Goal: Task Accomplishment & Management: Manage account settings

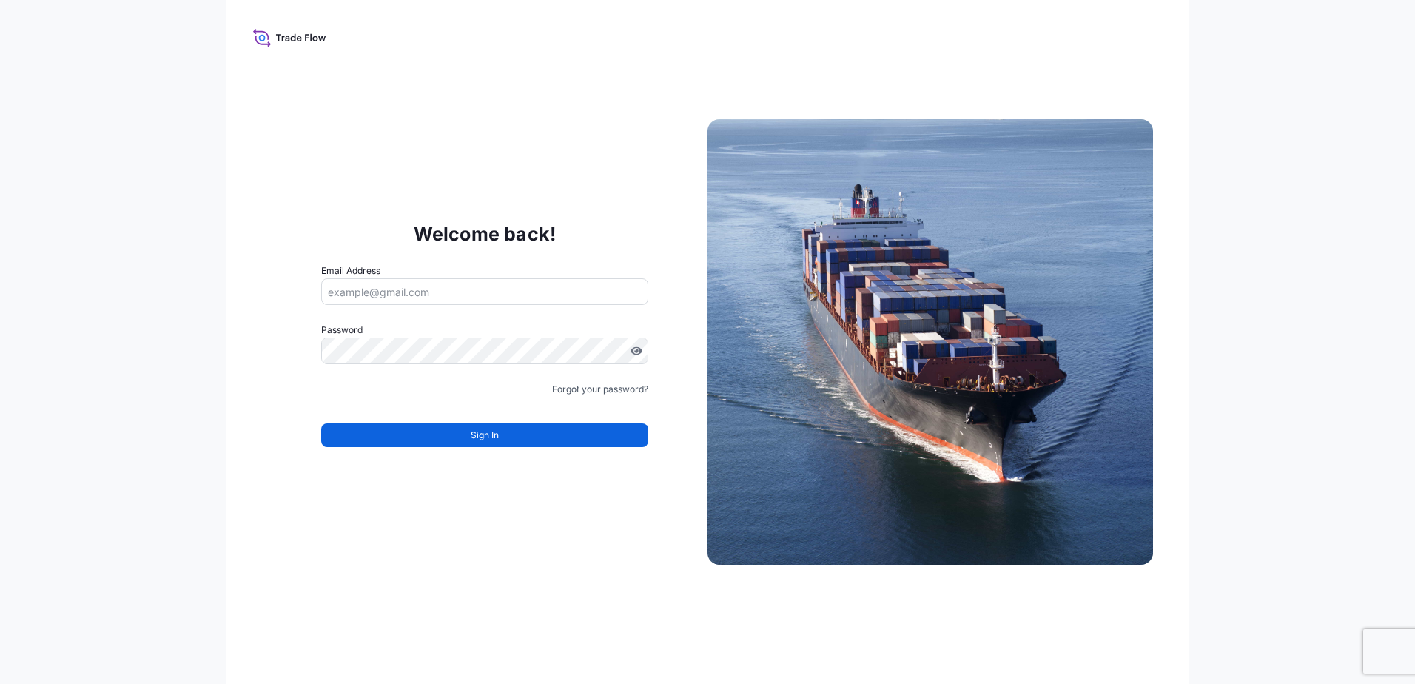
click at [436, 296] on input "Email Address" at bounding box center [484, 291] width 327 height 27
type input "[PERSON_NAME][EMAIL_ADDRESS][DOMAIN_NAME]"
click at [565, 386] on link "Forgot your password?" at bounding box center [600, 389] width 96 height 15
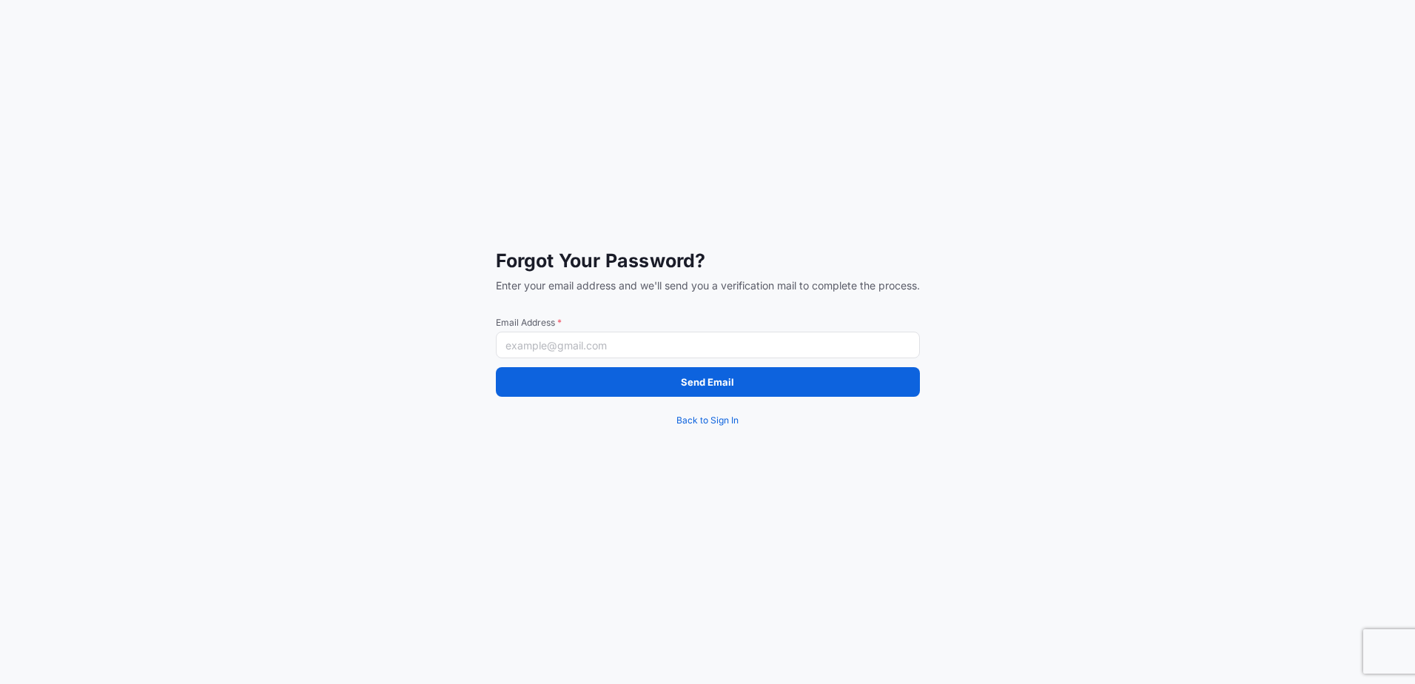
click at [562, 343] on input "Email Address *" at bounding box center [708, 344] width 424 height 27
type input "[PERSON_NAME][EMAIL_ADDRESS][DOMAIN_NAME]"
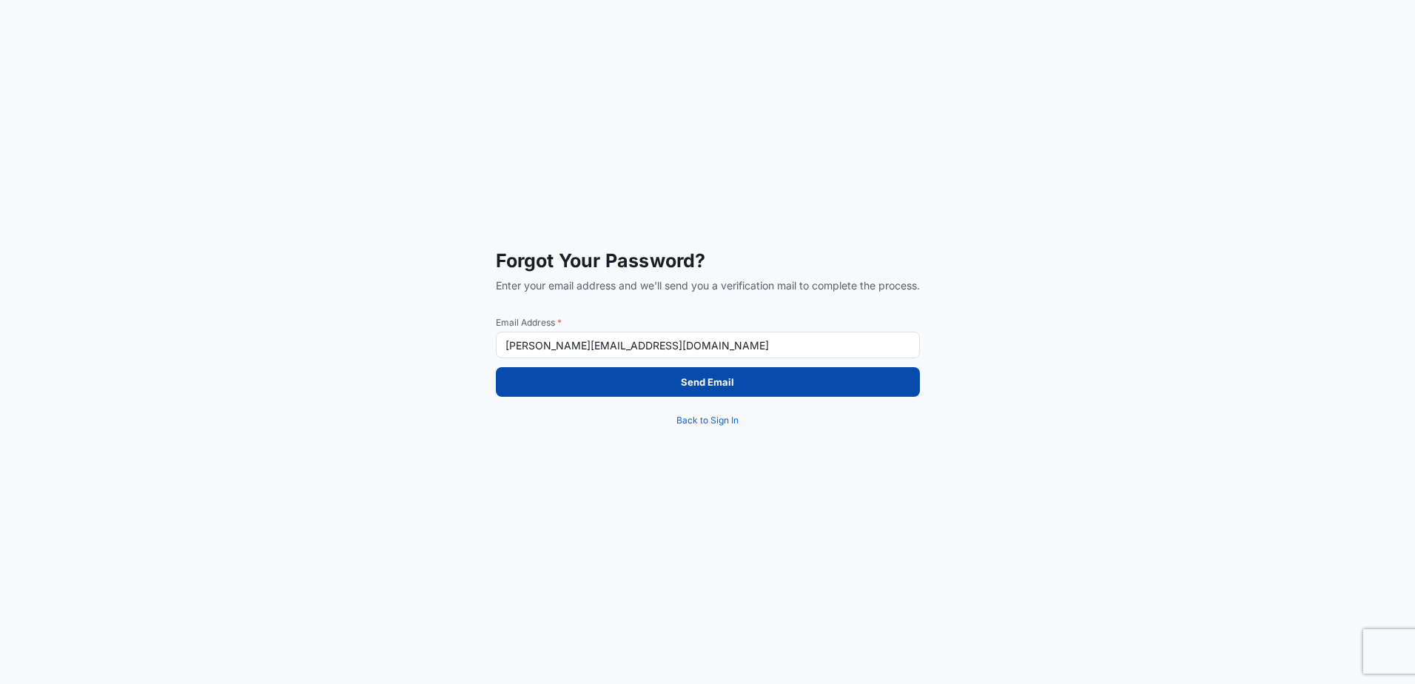
click at [570, 380] on button "Send Email" at bounding box center [708, 382] width 424 height 30
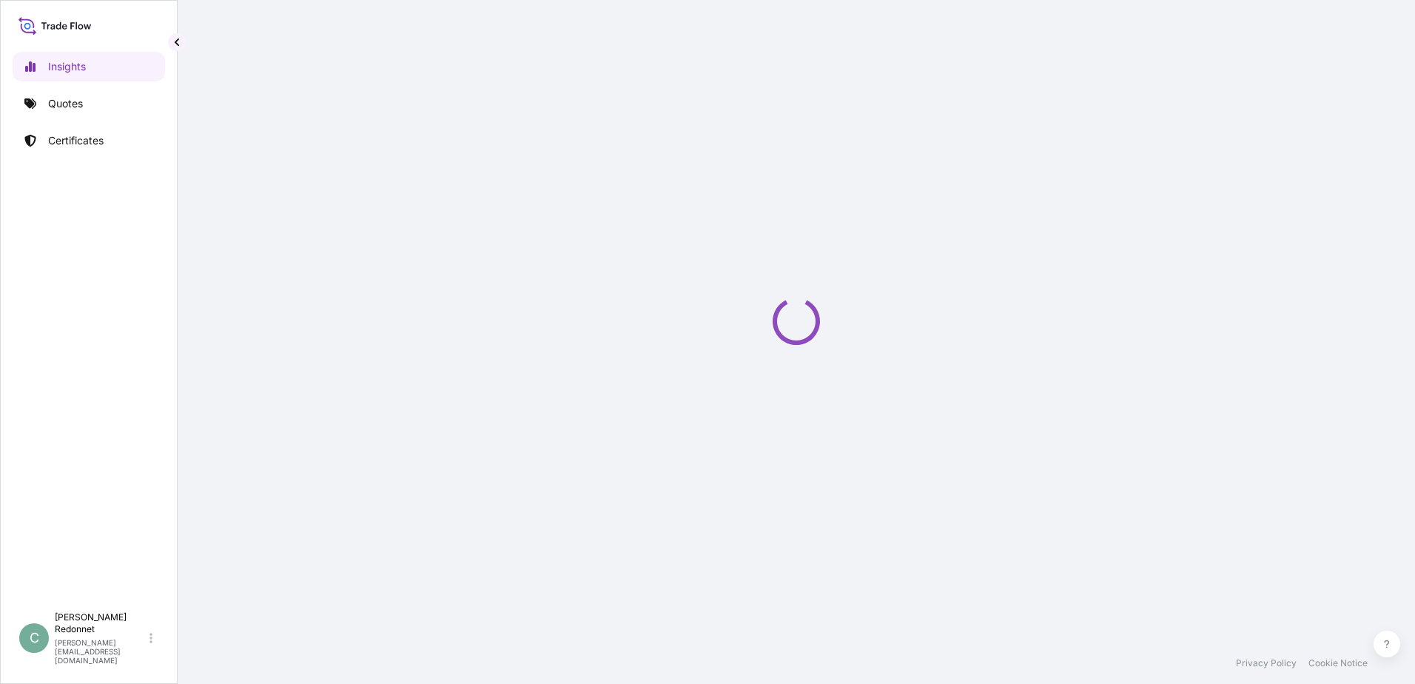
select select "2025"
